Goal: Task Accomplishment & Management: Use online tool/utility

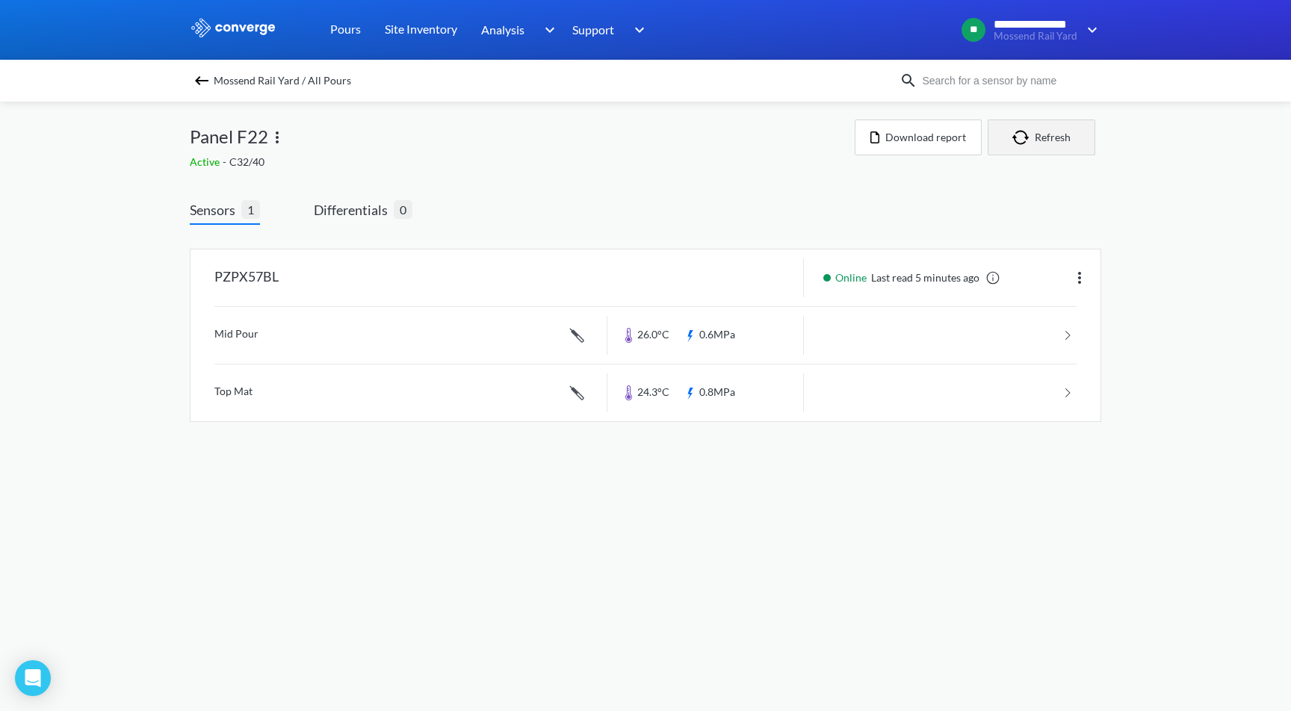
click at [1043, 138] on button "Refresh" at bounding box center [1041, 137] width 108 height 36
click at [354, 210] on span "Differentials" at bounding box center [354, 209] width 80 height 21
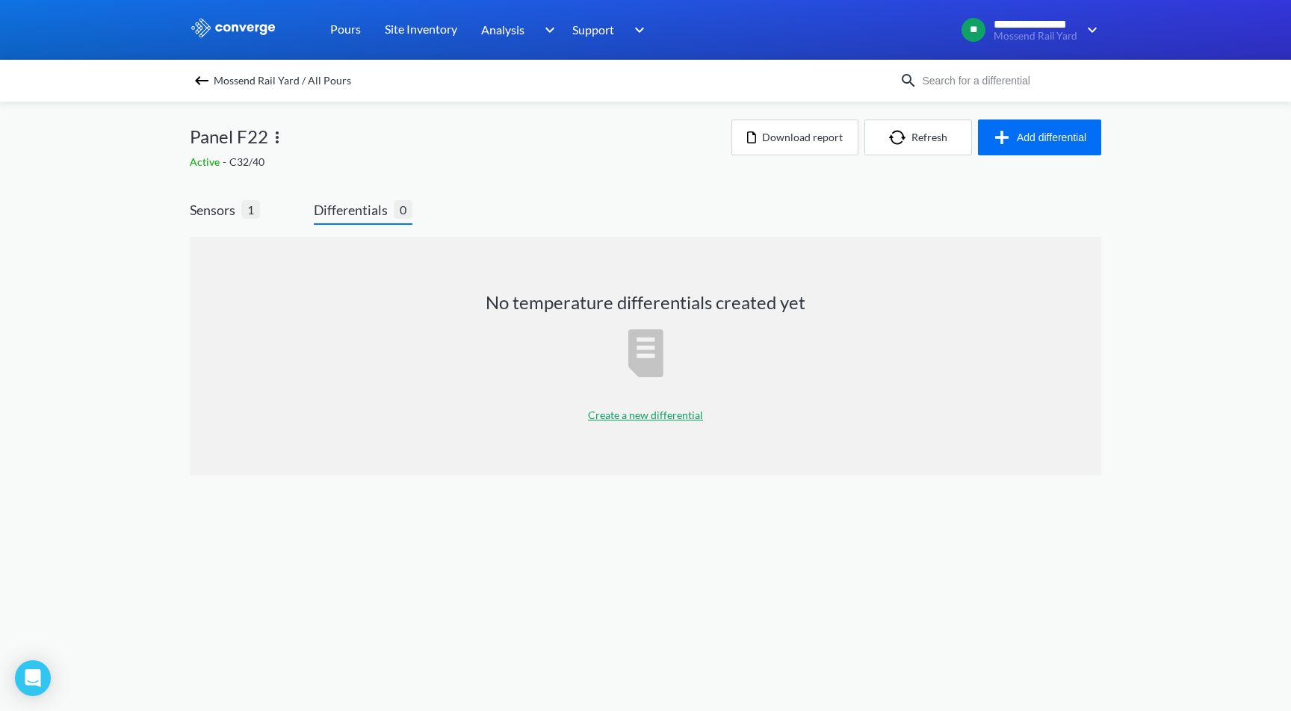
click at [651, 407] on p "Create a new differential" at bounding box center [645, 415] width 115 height 16
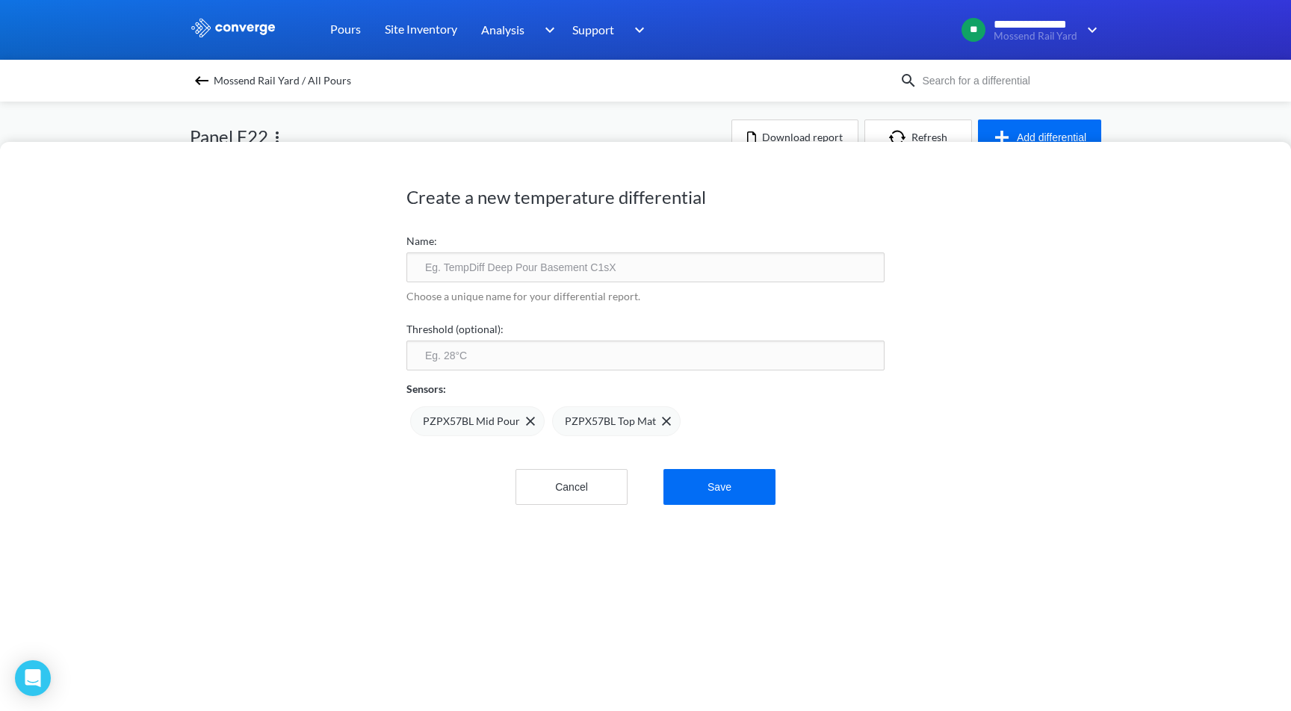
click at [541, 273] on input "text" at bounding box center [645, 267] width 478 height 30
type input "F22 Differential"
click at [740, 485] on button "Save" at bounding box center [719, 487] width 112 height 36
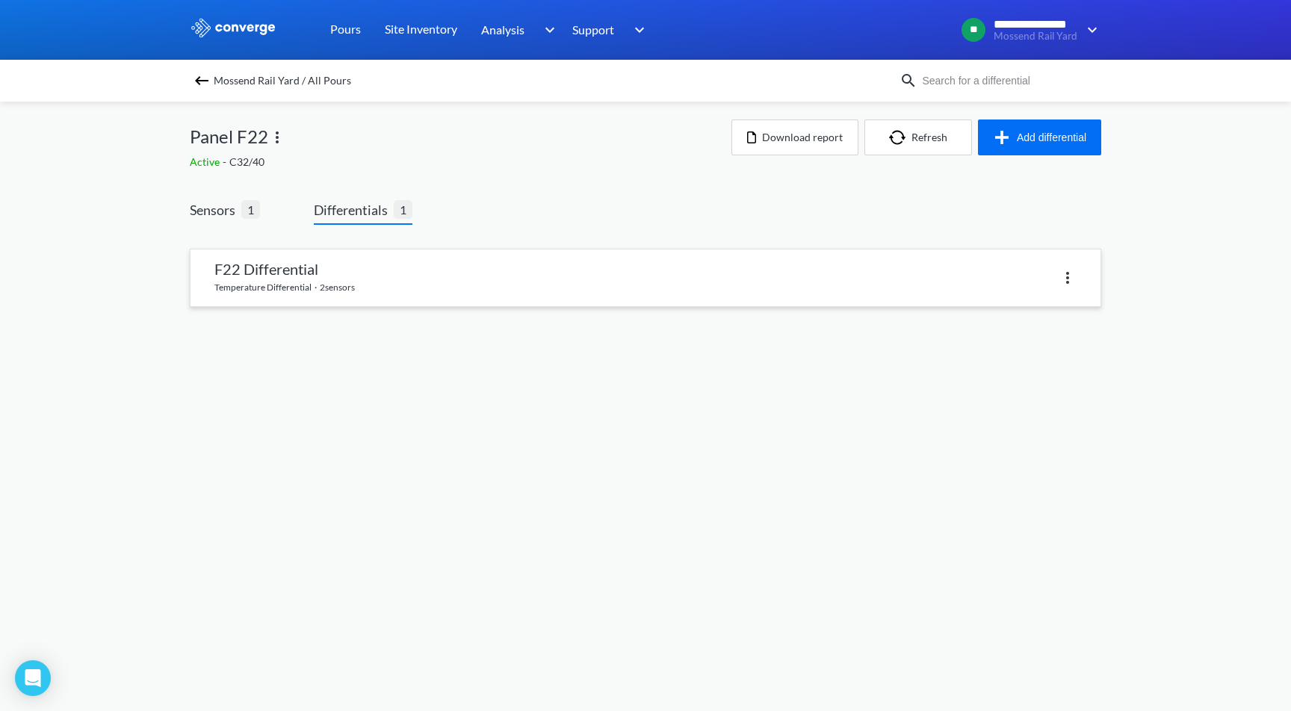
click at [429, 272] on link at bounding box center [645, 277] width 910 height 57
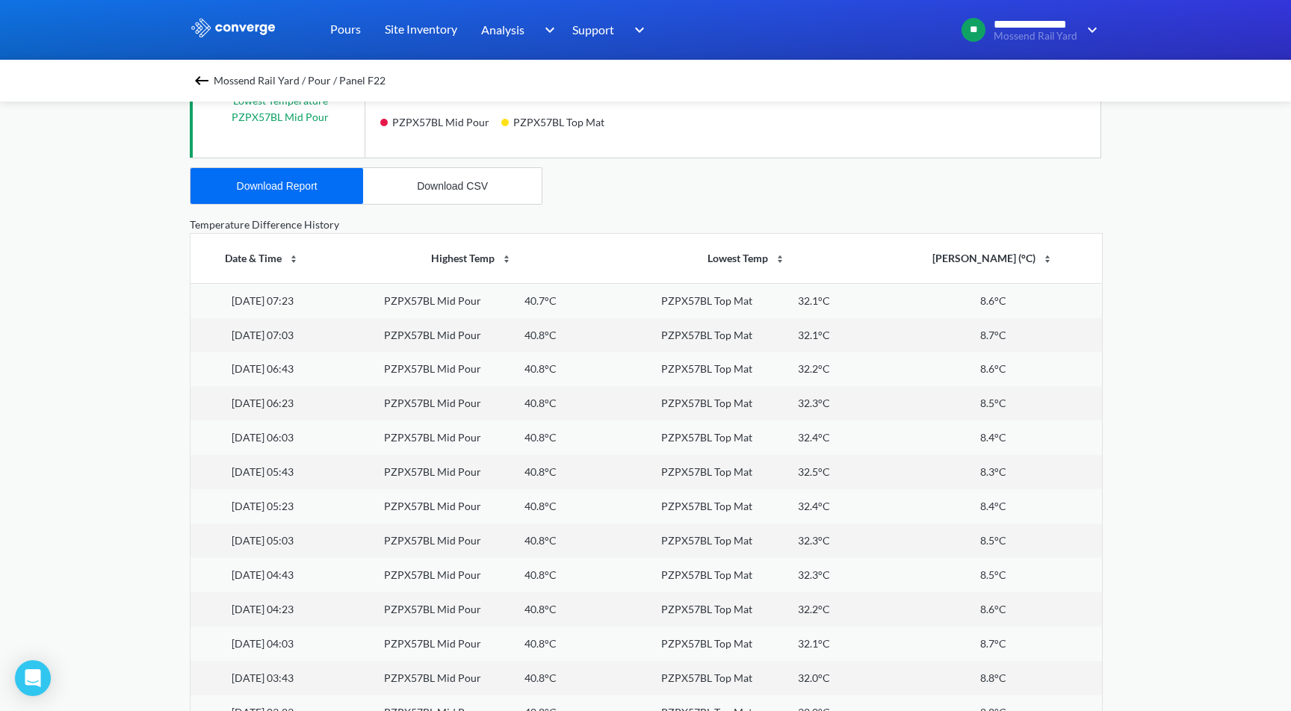
click at [1154, 285] on div "**********" at bounding box center [645, 88] width 1291 height 1252
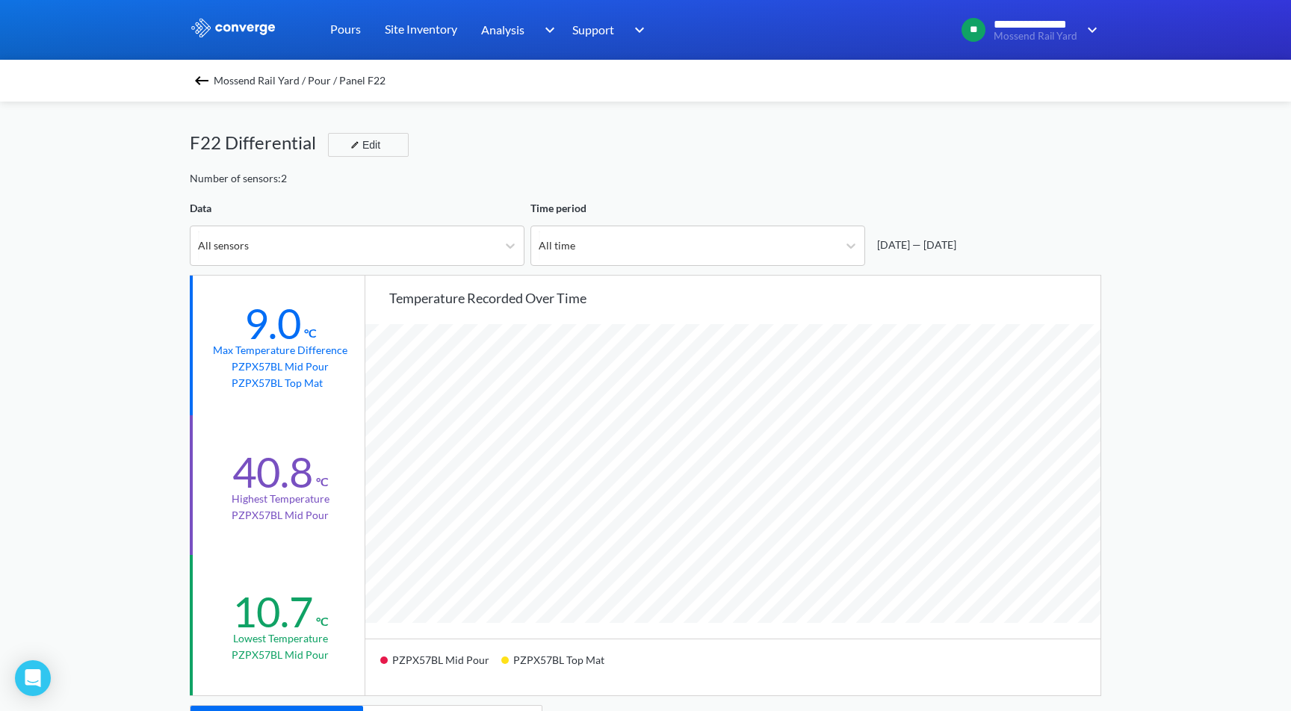
click at [1227, 0] on div at bounding box center [645, 30] width 1291 height 60
click at [193, 82] on img at bounding box center [202, 81] width 18 height 18
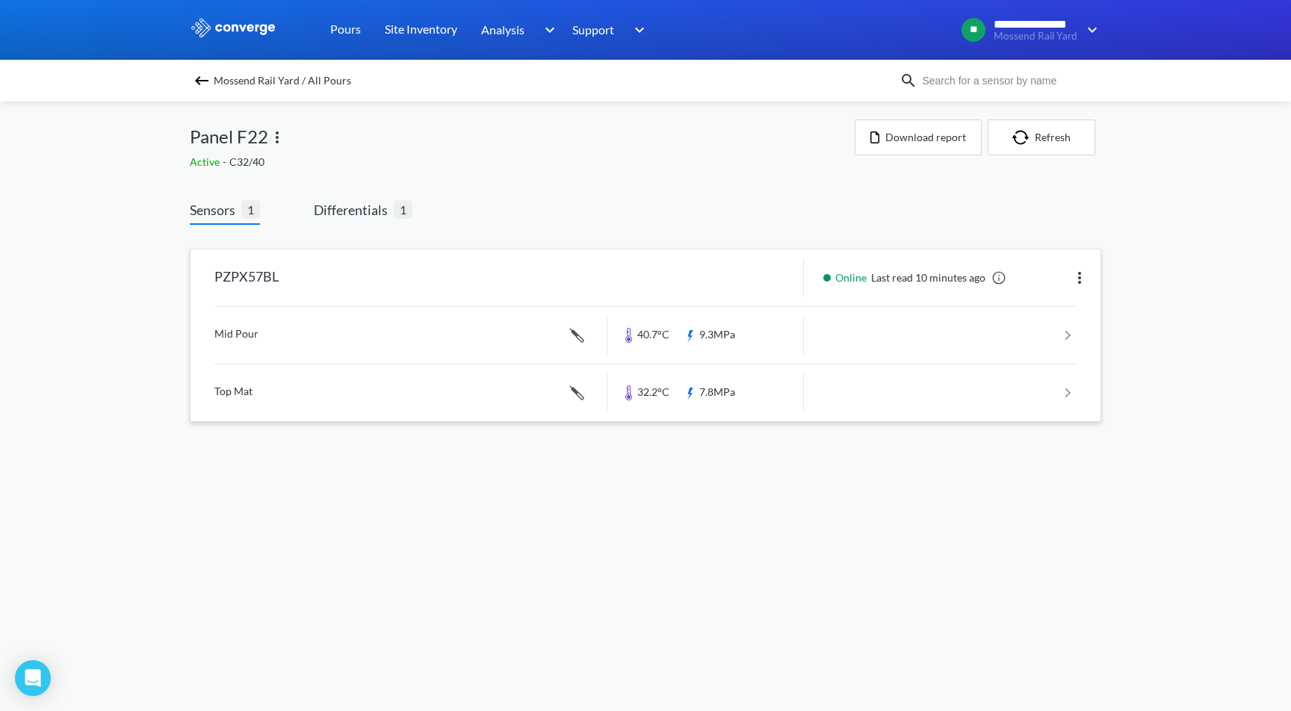
click at [766, 330] on link at bounding box center [645, 335] width 862 height 57
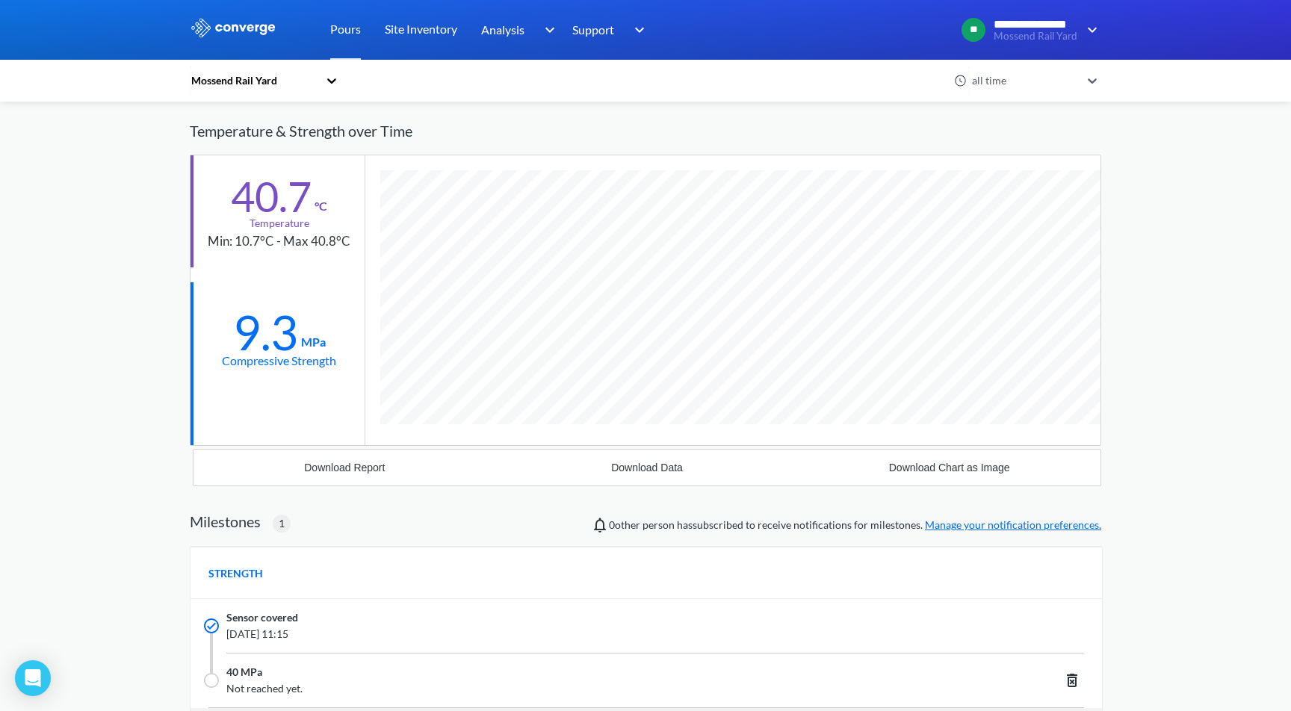
scroll to position [85, 0]
